Goal: Task Accomplishment & Management: Manage account settings

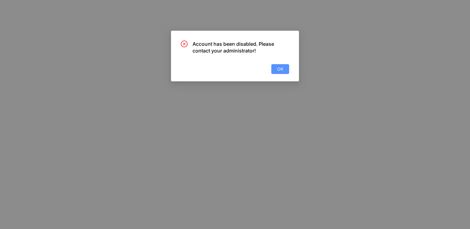
click at [284, 70] on button "OK" at bounding box center [280, 69] width 18 height 10
